Goal: Transaction & Acquisition: Purchase product/service

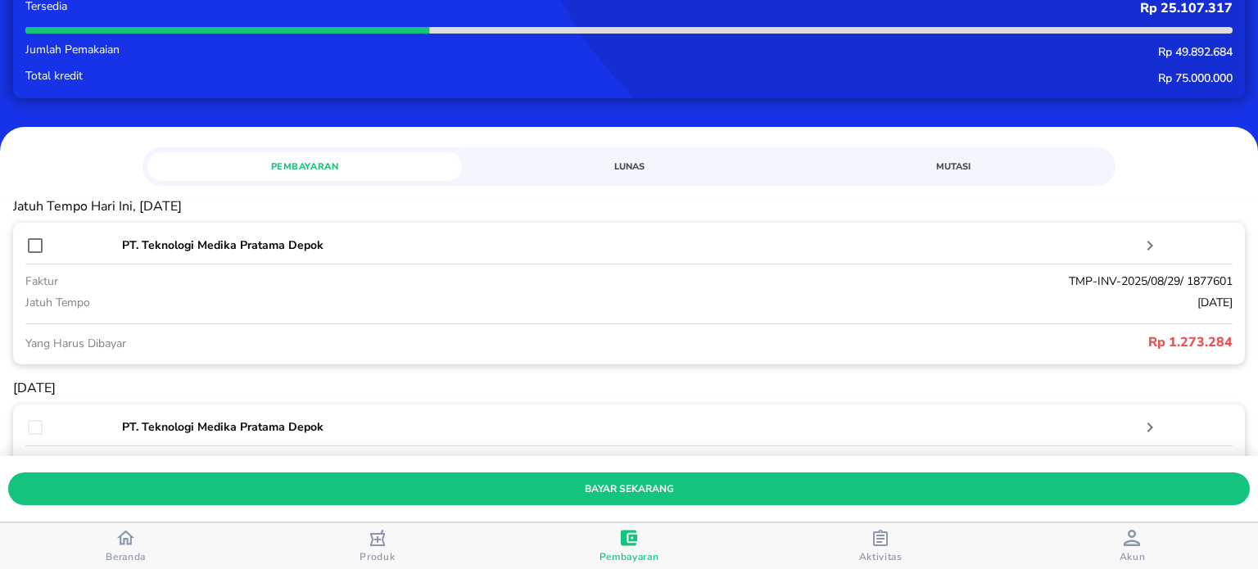
scroll to position [102, 0]
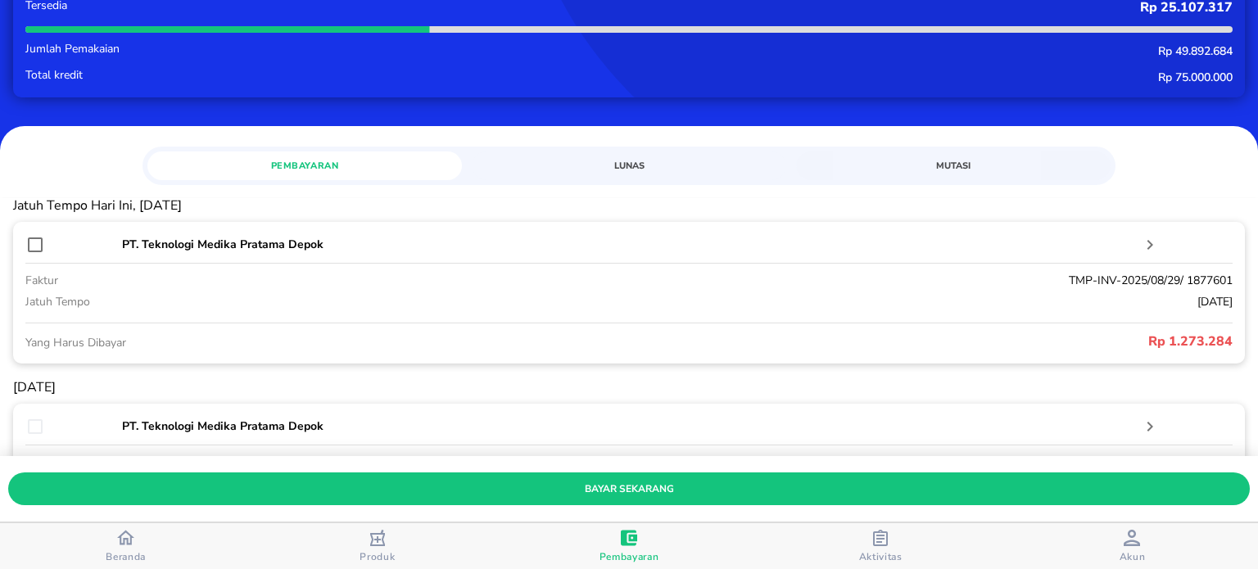
click at [31, 242] on input "checkbox" at bounding box center [35, 245] width 20 height 20
checkbox input "true"
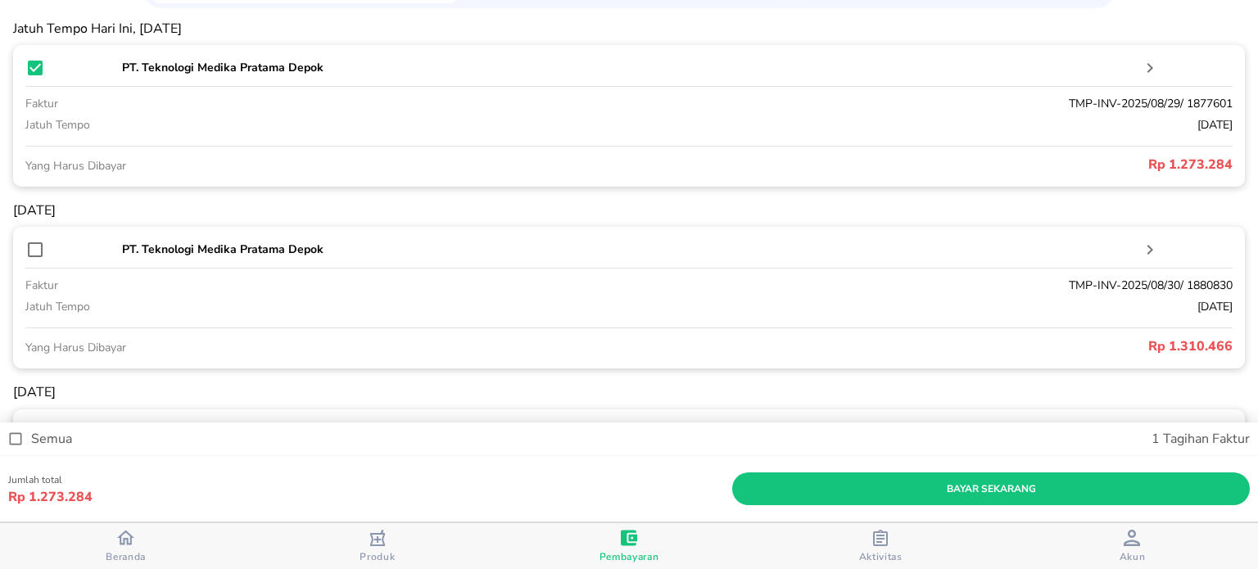
scroll to position [282, 0]
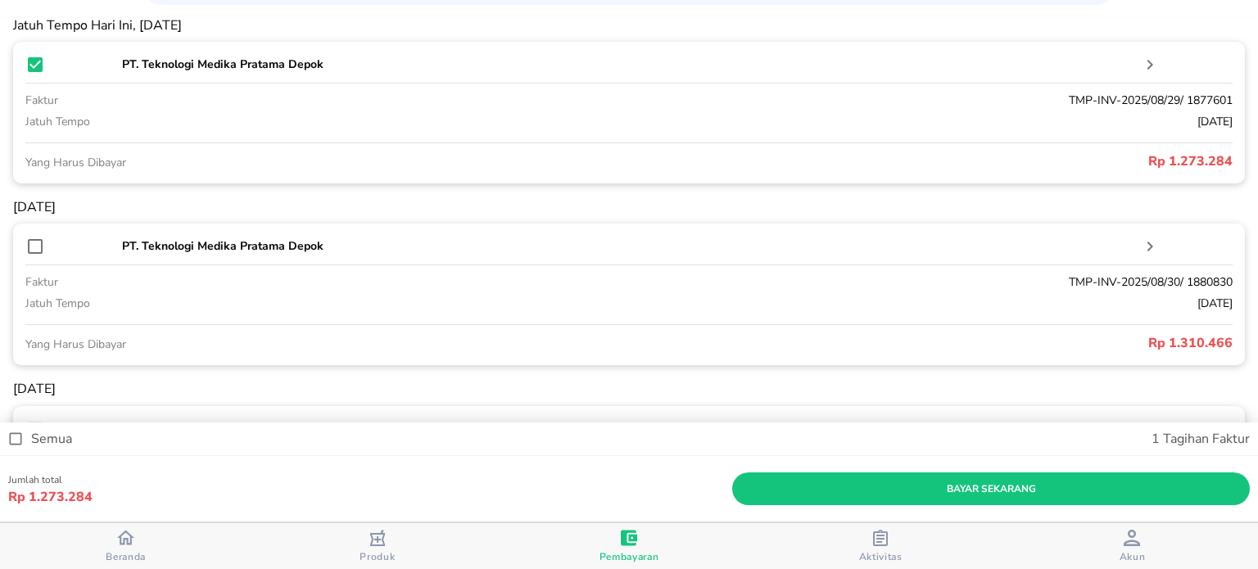
click at [36, 244] on input "checkbox" at bounding box center [35, 247] width 20 height 20
checkbox input "true"
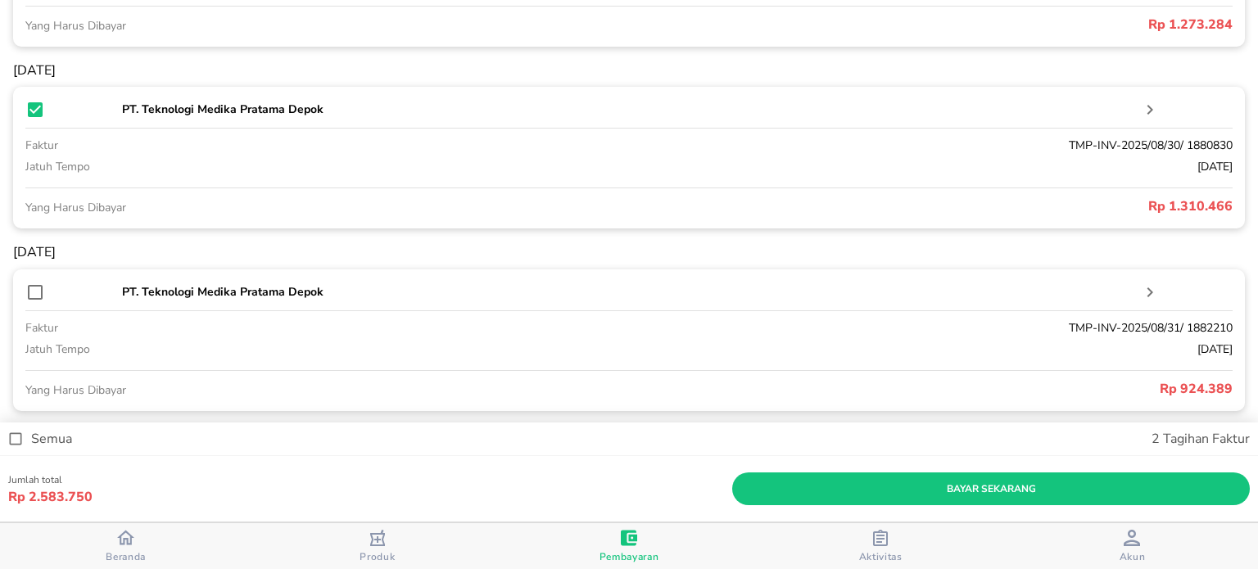
scroll to position [419, 0]
click at [38, 294] on input "checkbox" at bounding box center [35, 292] width 20 height 20
click at [34, 298] on input "checkbox" at bounding box center [35, 292] width 20 height 20
checkbox input "false"
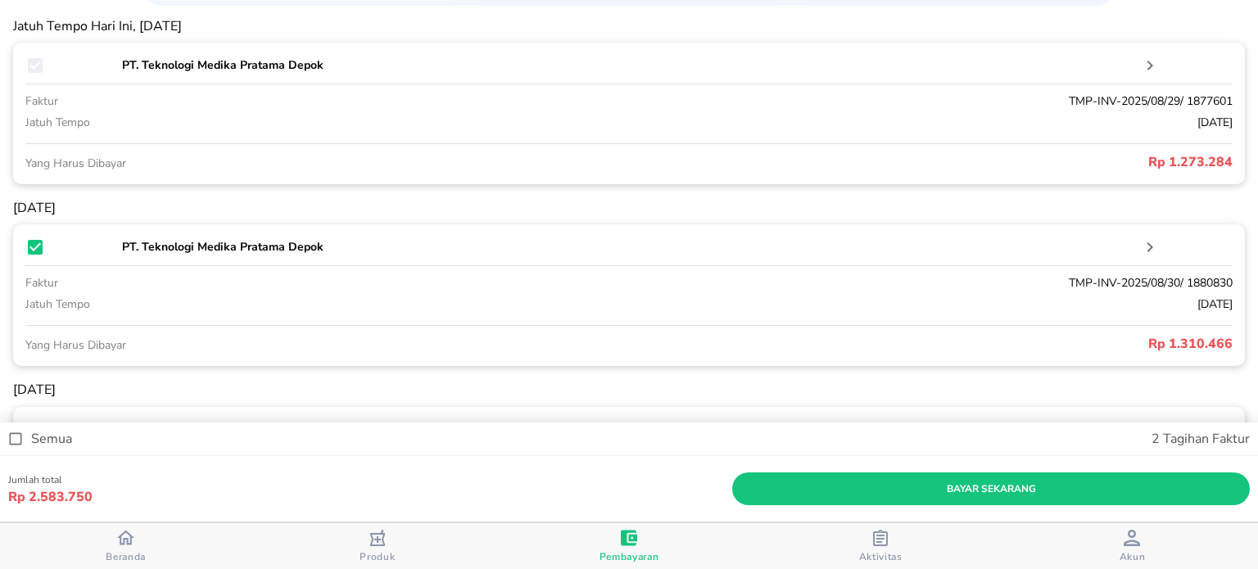
scroll to position [315, 0]
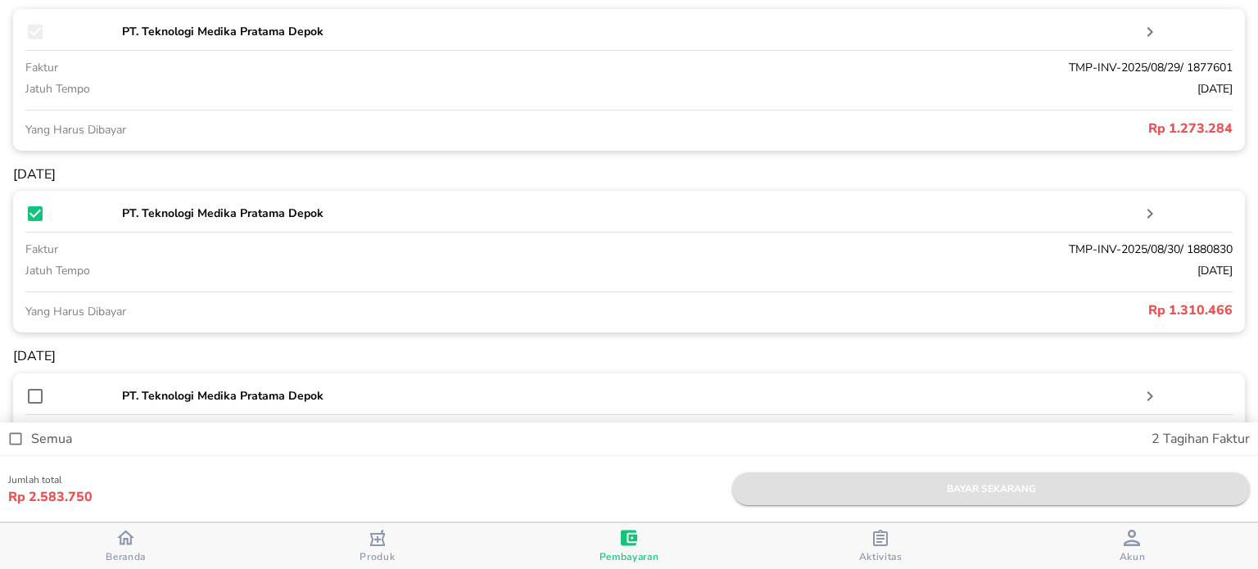
click at [895, 496] on span "bayar sekarang" at bounding box center [991, 489] width 492 height 17
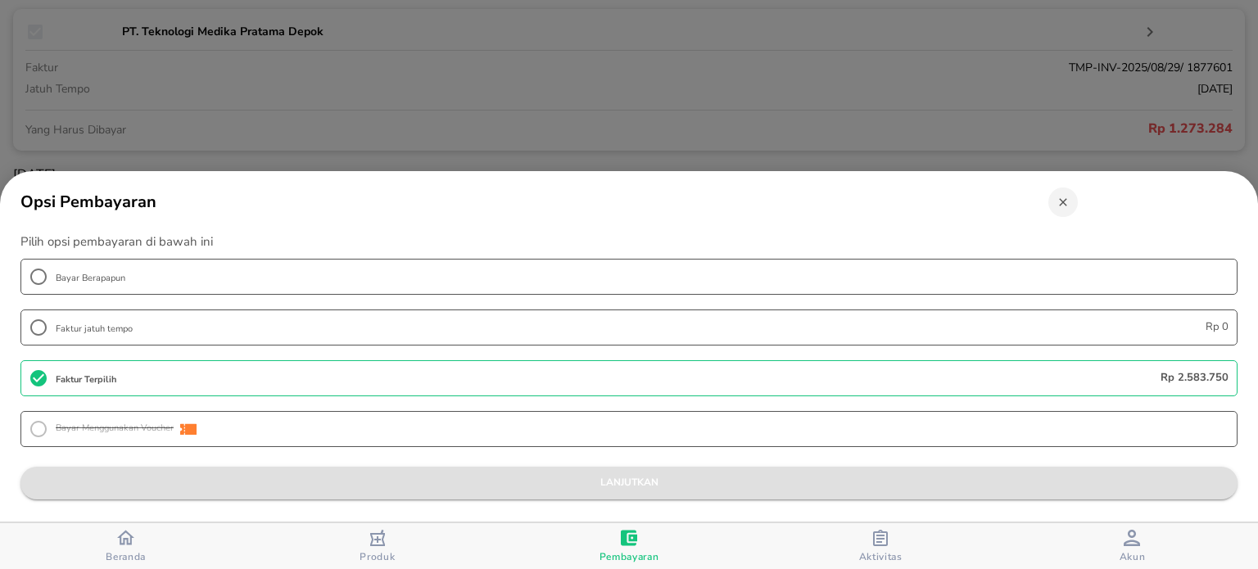
click at [940, 478] on span "lanjutkan" at bounding box center [629, 482] width 1191 height 17
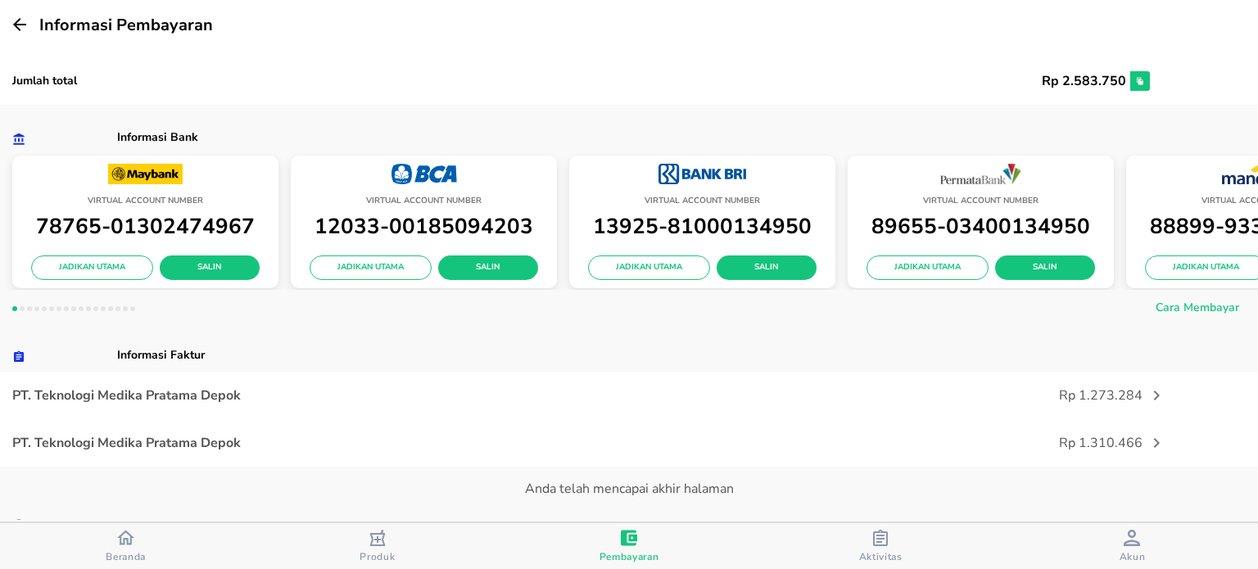
scroll to position [421, 0]
click at [478, 265] on span "Salin" at bounding box center [488, 268] width 74 height 15
click at [1136, 79] on icon "button" at bounding box center [1139, 80] width 7 height 7
